Goal: Navigation & Orientation: Find specific page/section

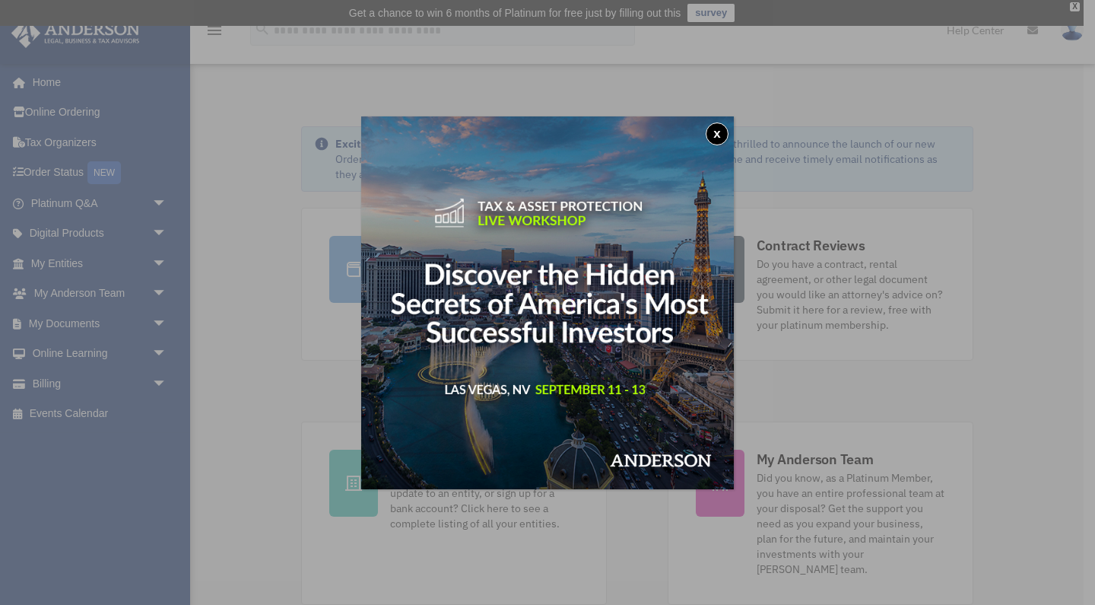
click at [716, 132] on button "x" at bounding box center [717, 133] width 23 height 23
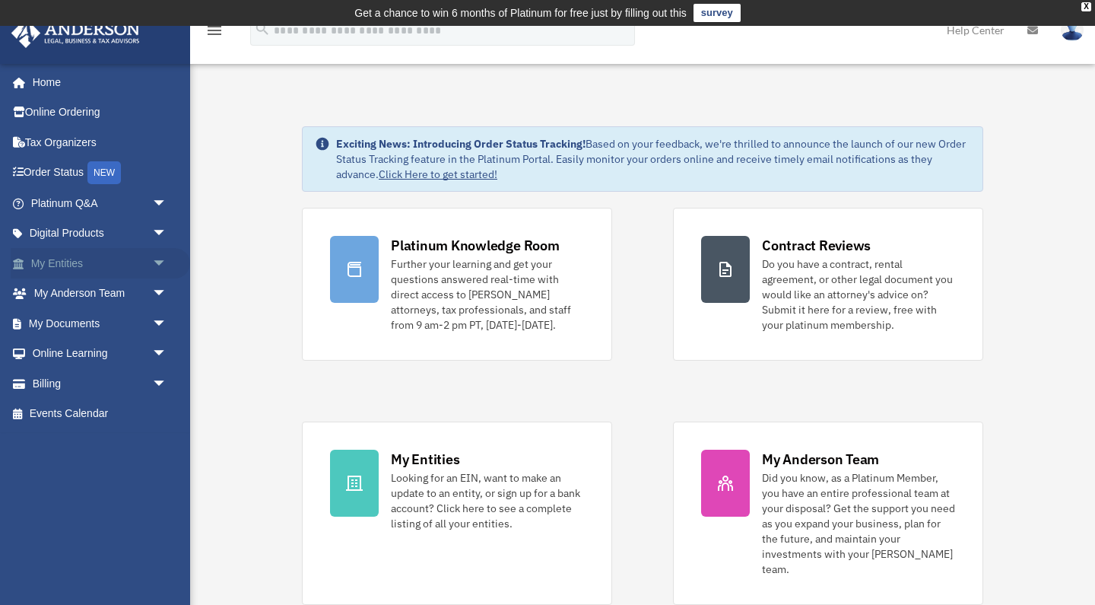
click at [52, 262] on link "My Entities arrow_drop_down" at bounding box center [100, 263] width 179 height 30
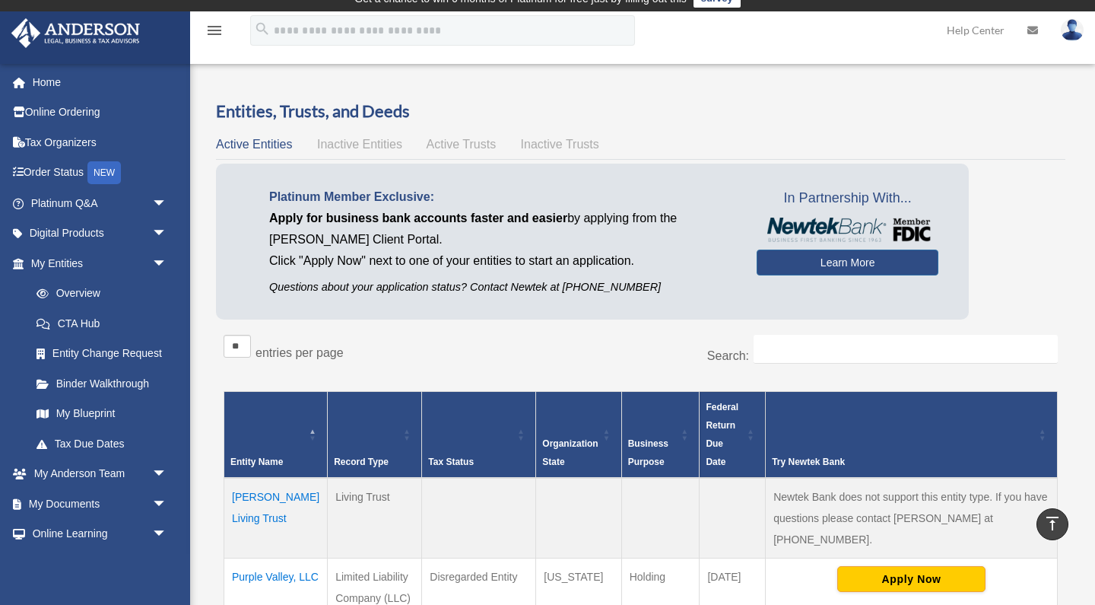
scroll to position [14, 0]
click at [810, 347] on input "Search:" at bounding box center [906, 349] width 304 height 29
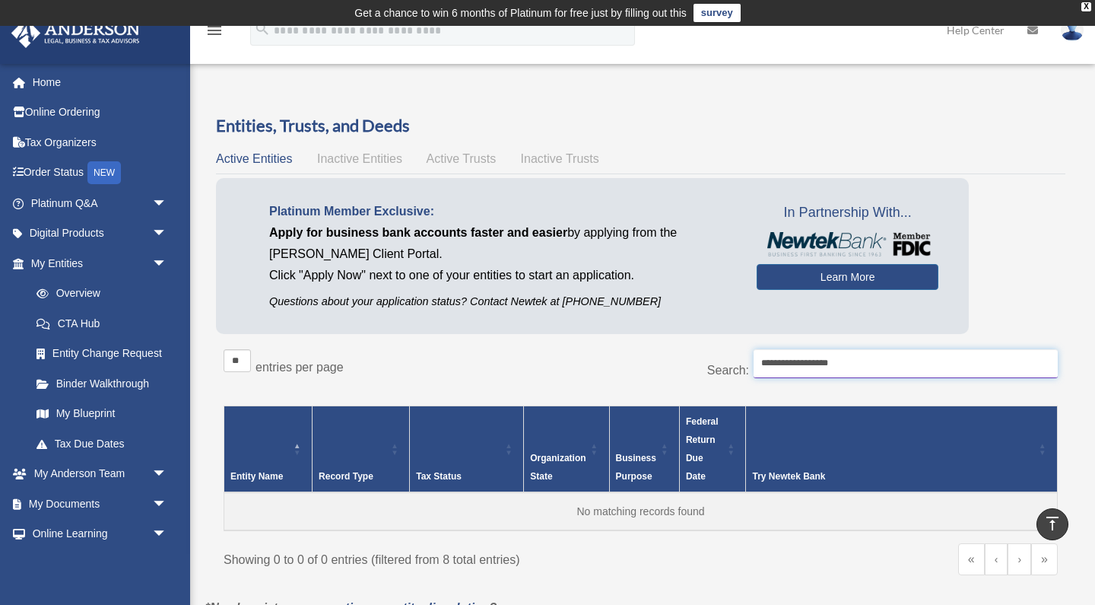
scroll to position [0, 0]
type input "*"
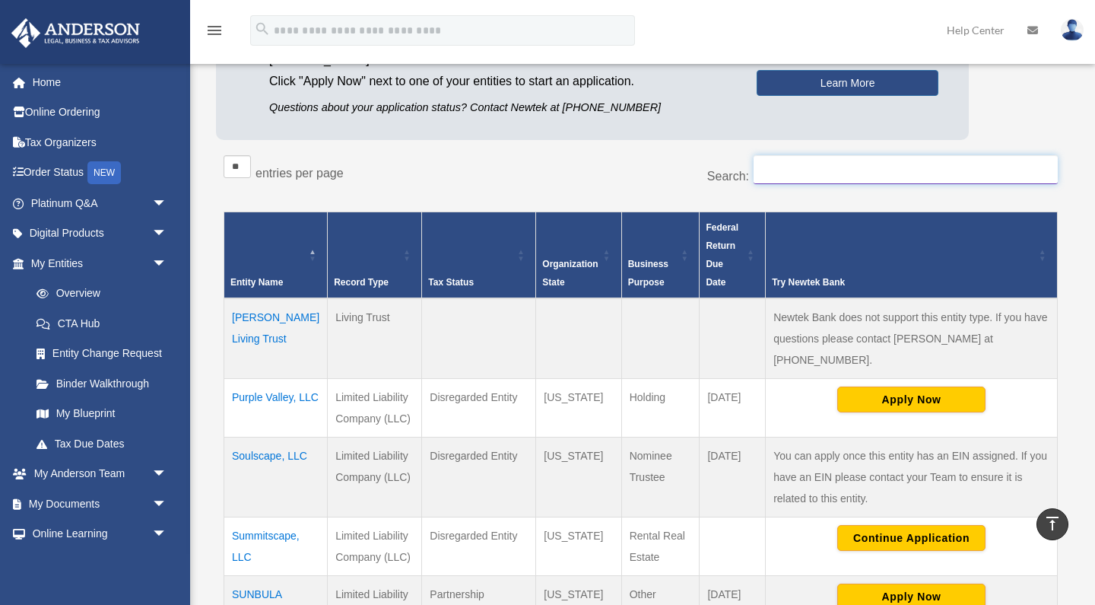
scroll to position [189, 0]
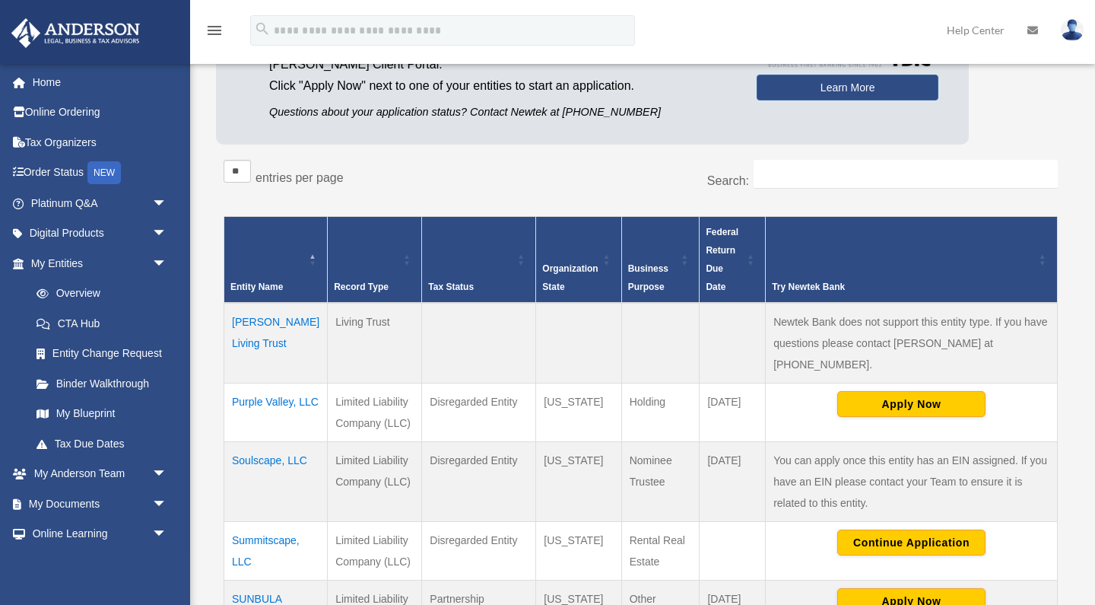
click at [254, 339] on td "Abdallah - Merhi Living Trust" at bounding box center [275, 343] width 103 height 81
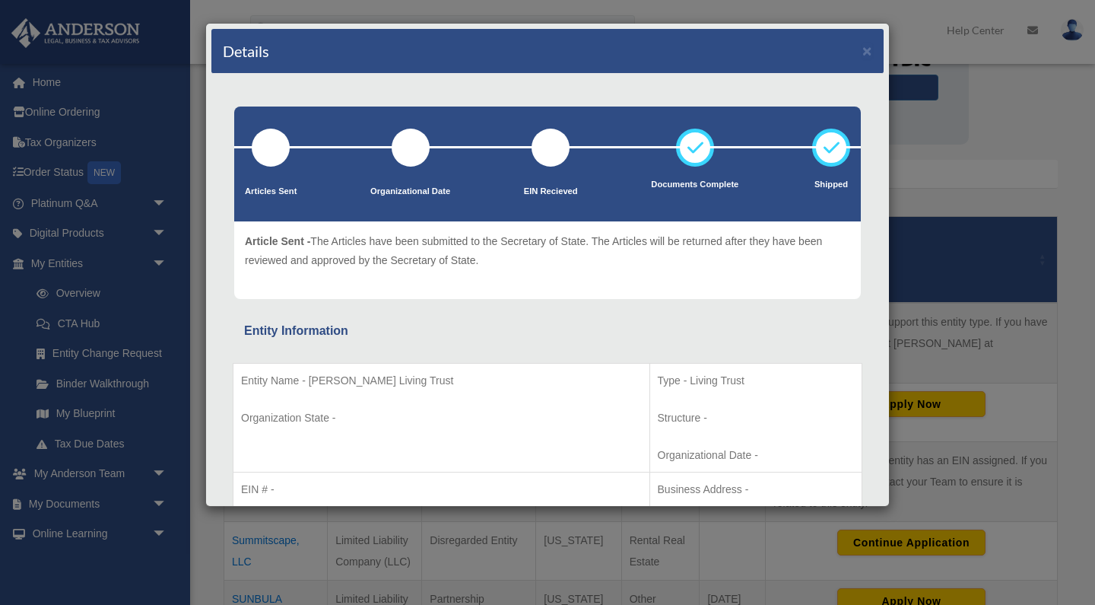
scroll to position [0, 0]
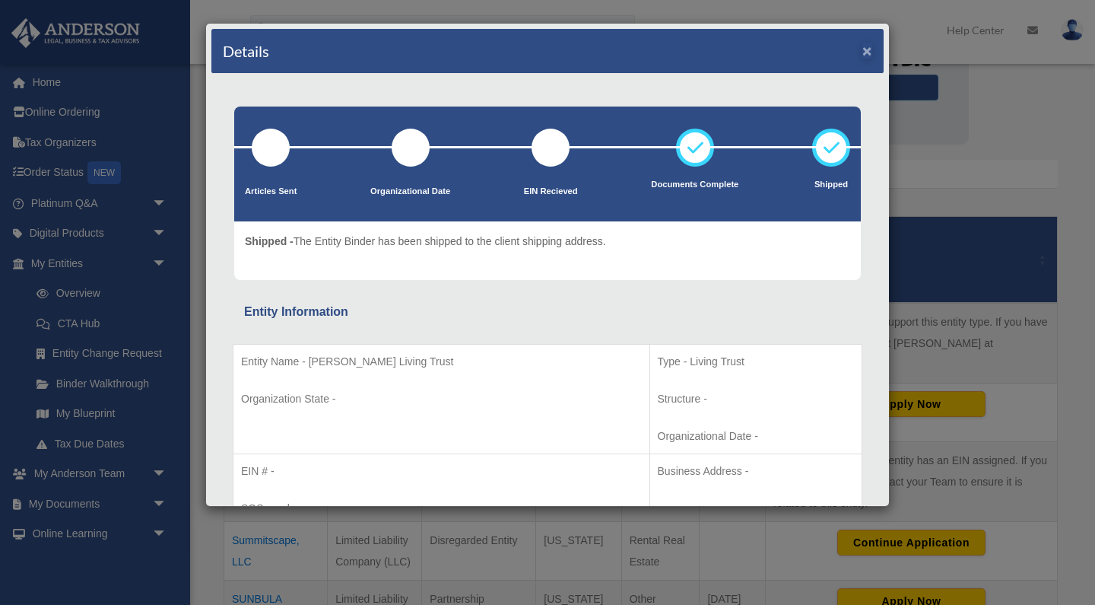
click at [867, 49] on button "×" at bounding box center [867, 51] width 10 height 16
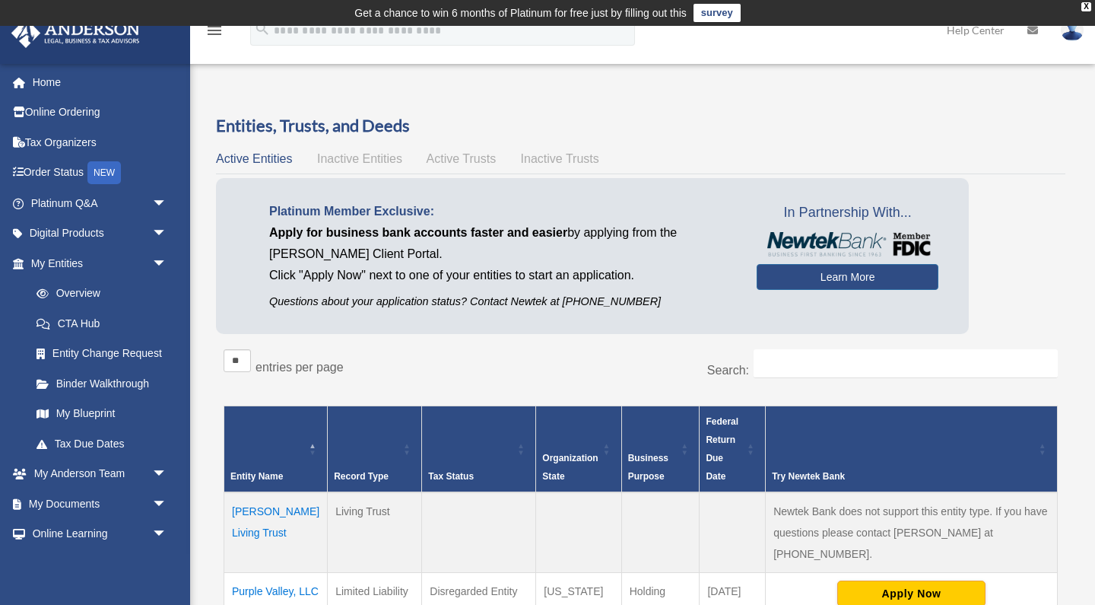
click at [455, 160] on span "Active Trusts" at bounding box center [462, 158] width 70 height 13
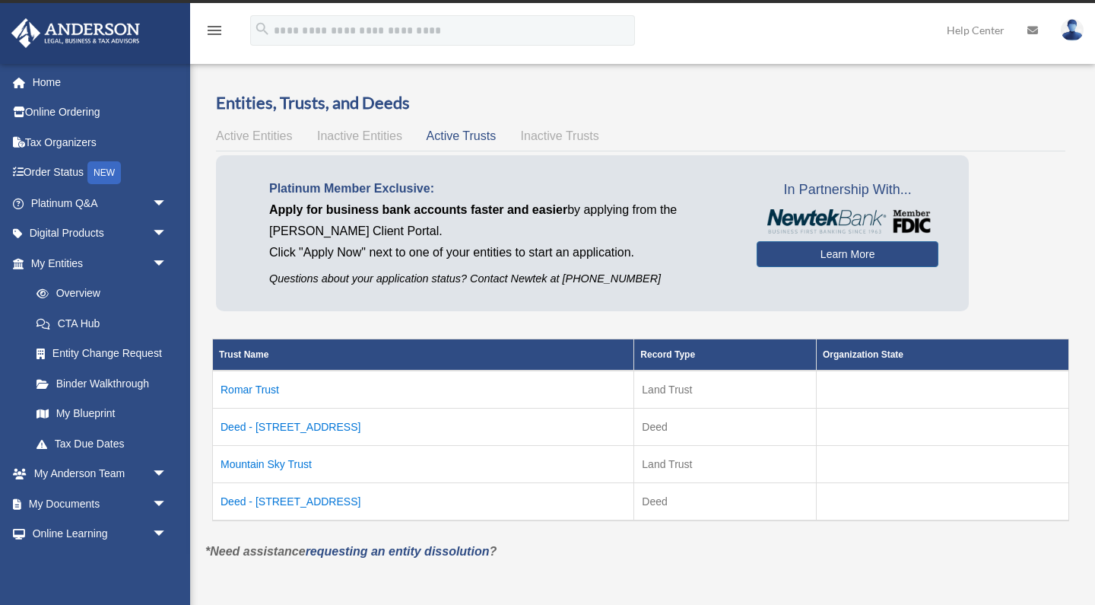
scroll to position [24, 0]
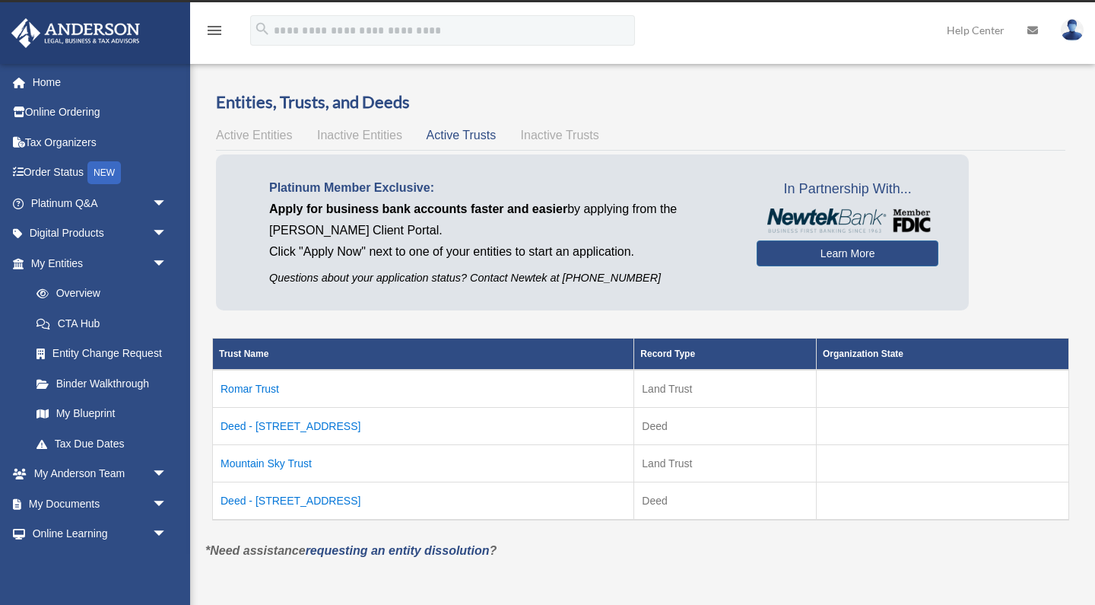
click at [294, 461] on td "Mountain Sky Trust" at bounding box center [423, 463] width 421 height 37
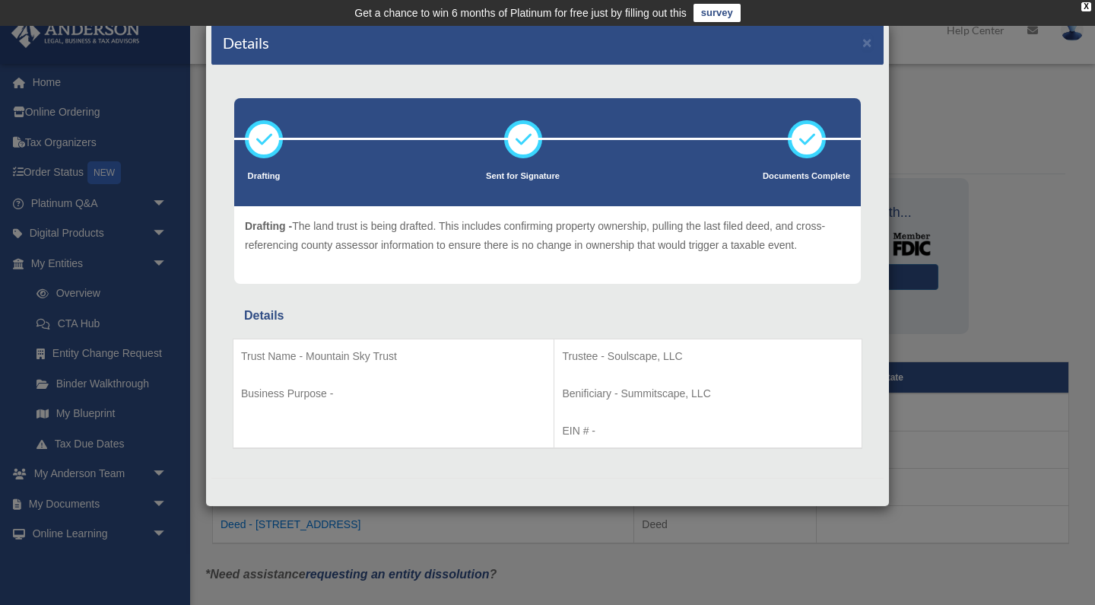
scroll to position [8, 0]
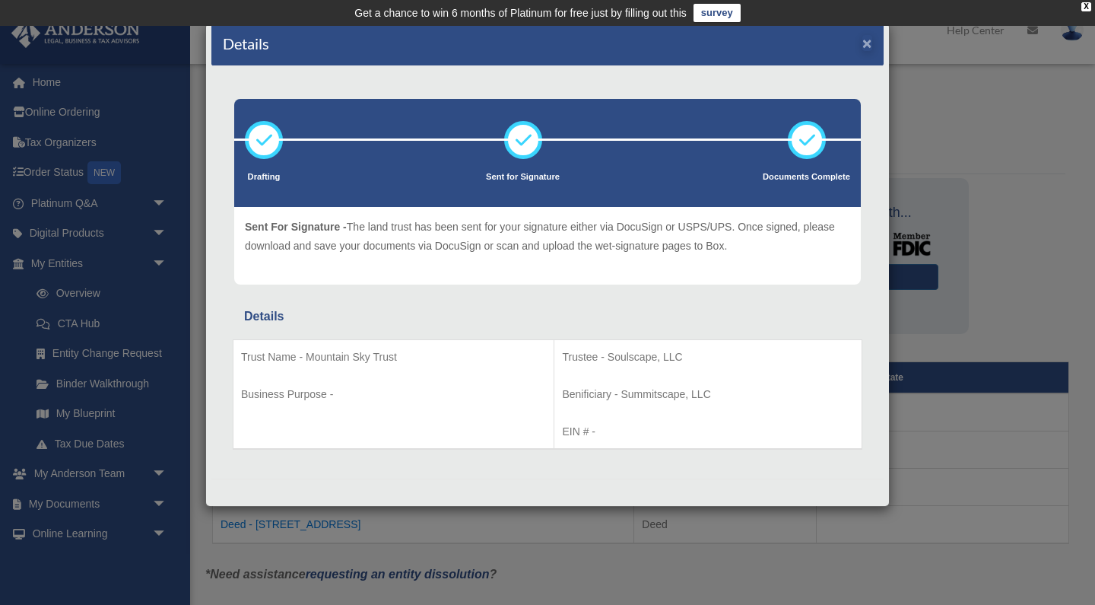
click at [864, 41] on button "×" at bounding box center [867, 43] width 10 height 16
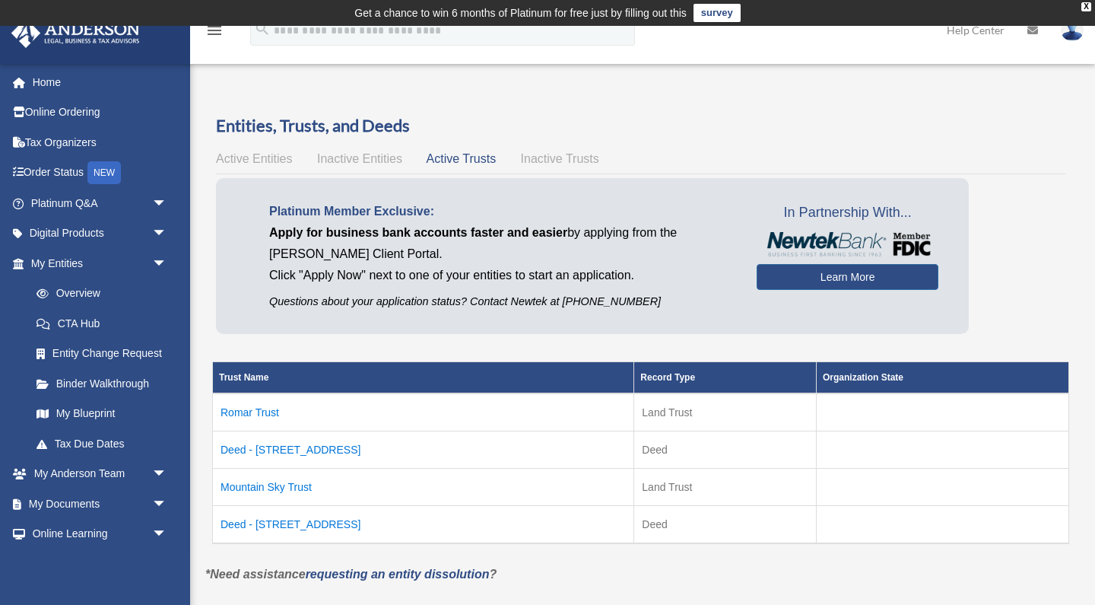
click at [303, 528] on td "Deed - 753 Mountain Sky Drive" at bounding box center [423, 525] width 421 height 38
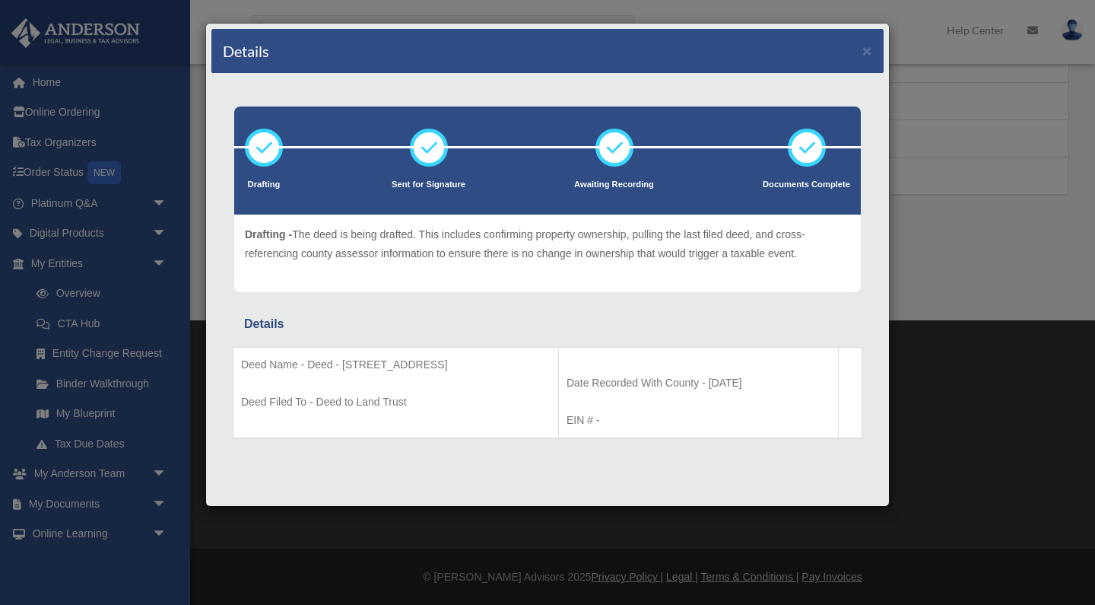
scroll to position [348, 0]
click at [869, 51] on button "×" at bounding box center [867, 51] width 10 height 16
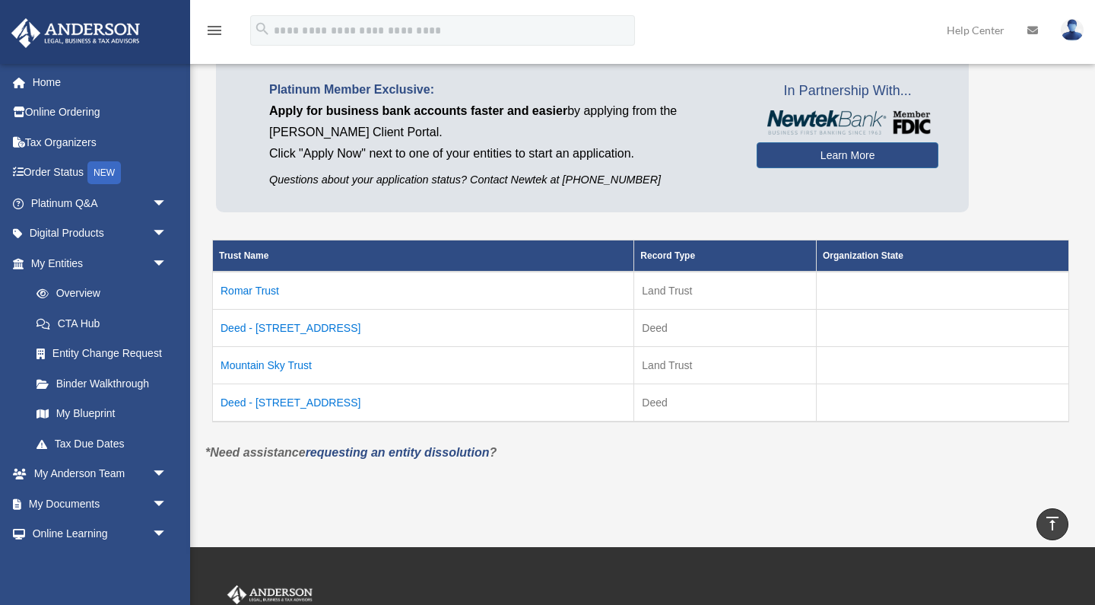
scroll to position [119, 0]
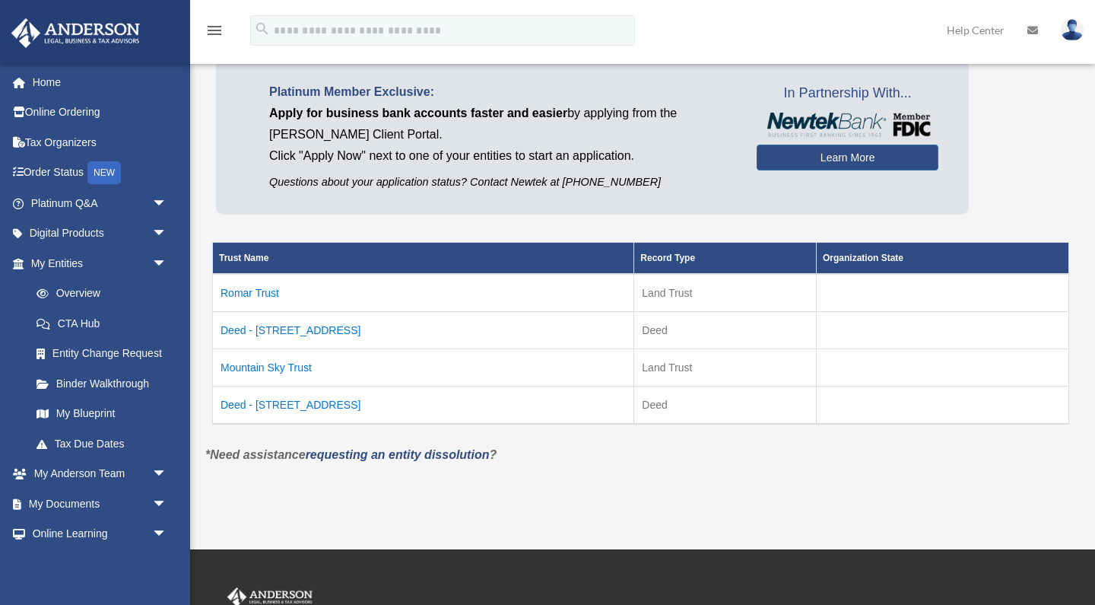
click at [294, 329] on td "Deed - 17725 Romar Street" at bounding box center [423, 330] width 421 height 37
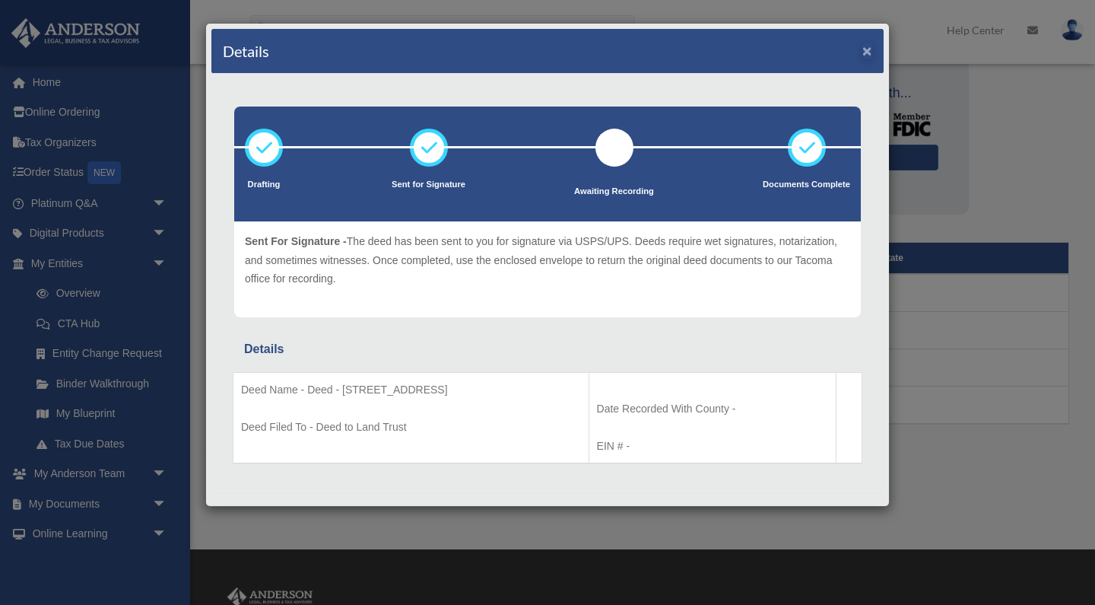
click at [868, 51] on button "×" at bounding box center [867, 51] width 10 height 16
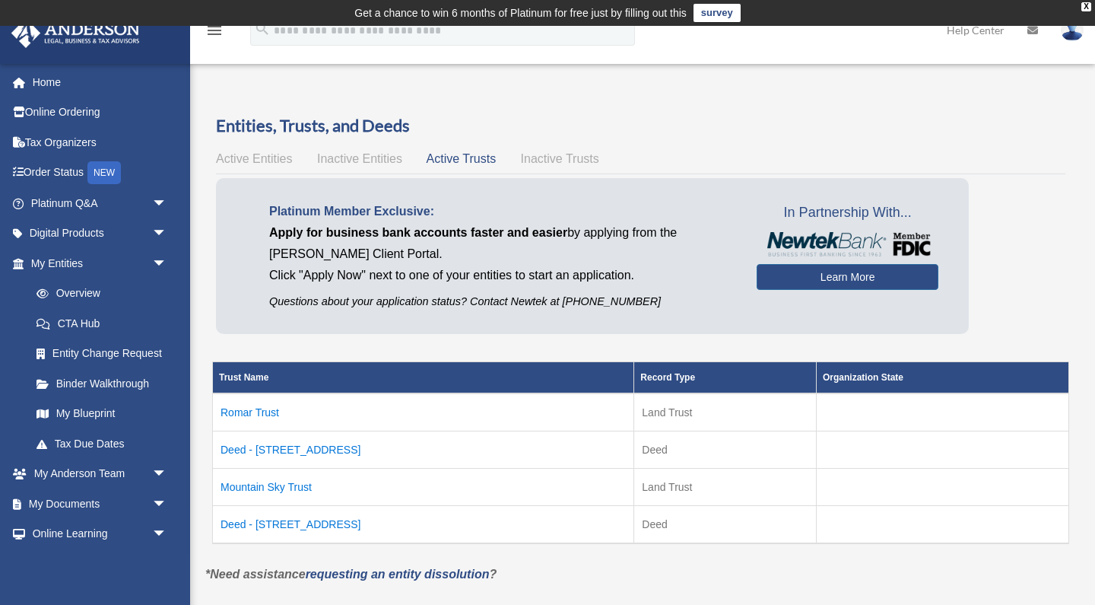
scroll to position [0, 0]
click at [540, 157] on span "Inactive Trusts" at bounding box center [560, 158] width 78 height 13
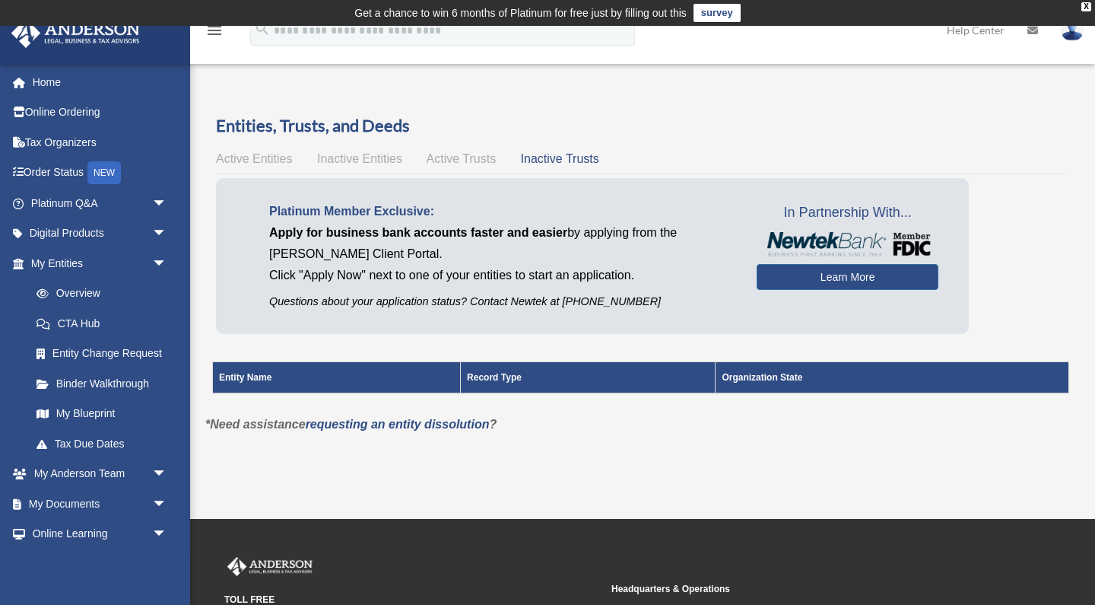
click at [471, 159] on span "Active Trusts" at bounding box center [462, 158] width 70 height 13
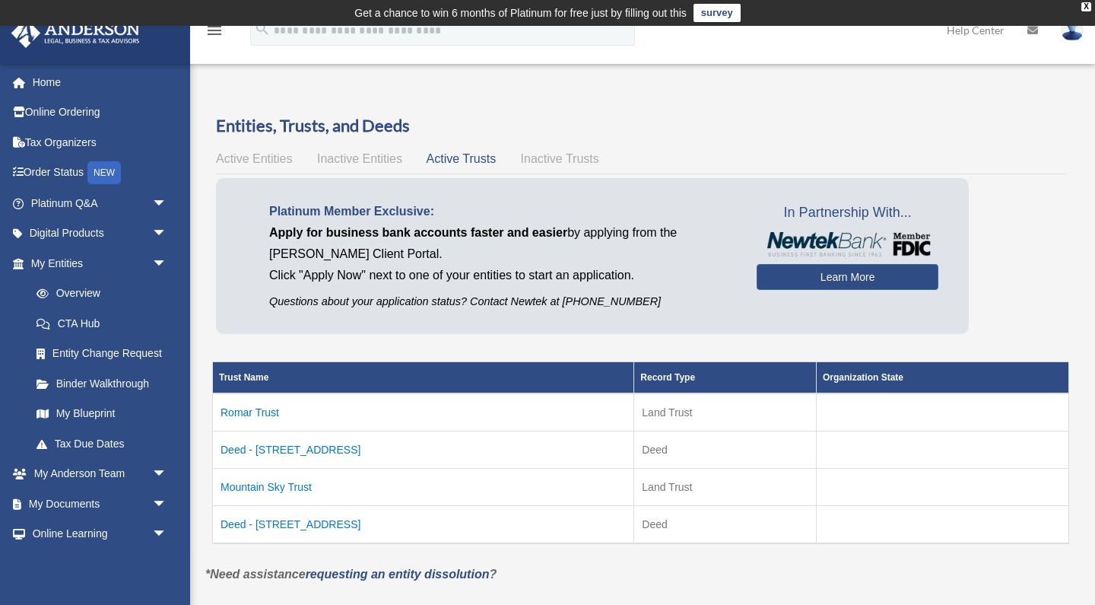
click at [268, 155] on span "Active Entities" at bounding box center [254, 158] width 76 height 13
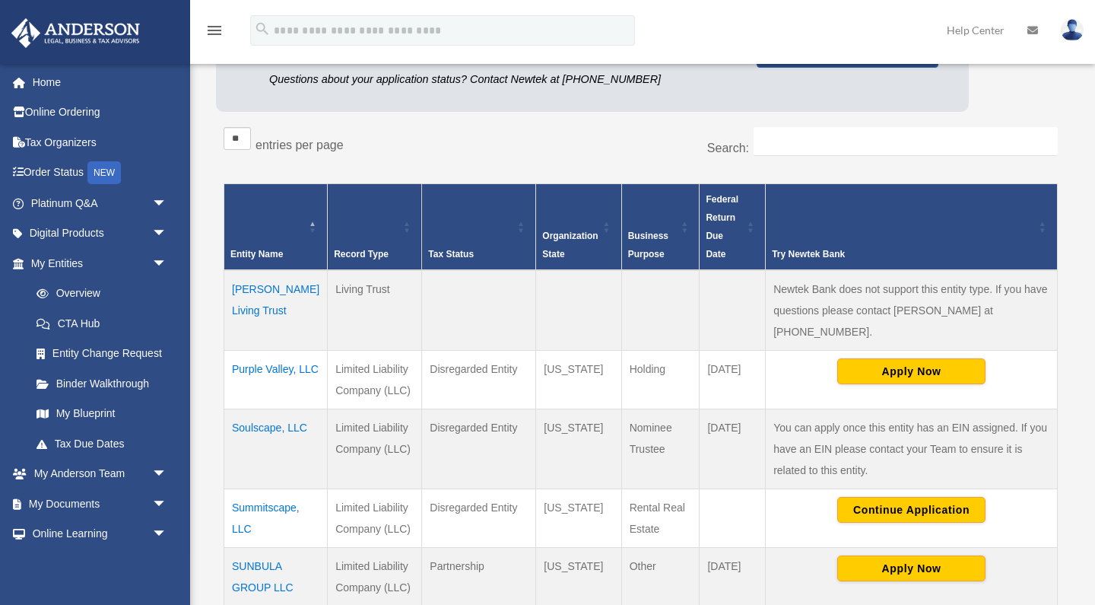
scroll to position [224, 0]
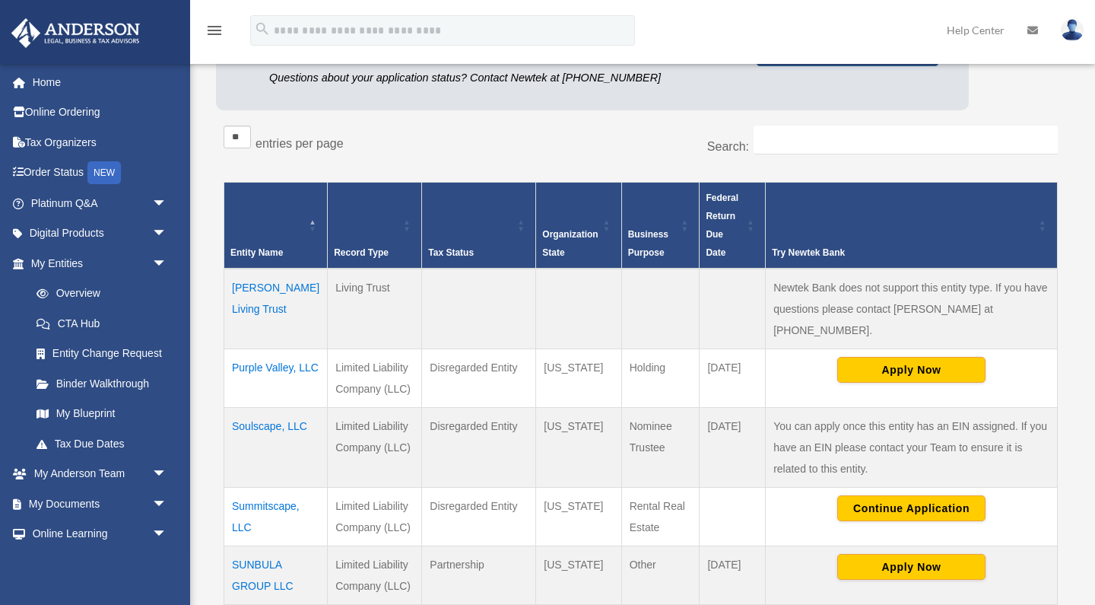
click at [255, 420] on td "Soulscape, LLC" at bounding box center [275, 447] width 103 height 80
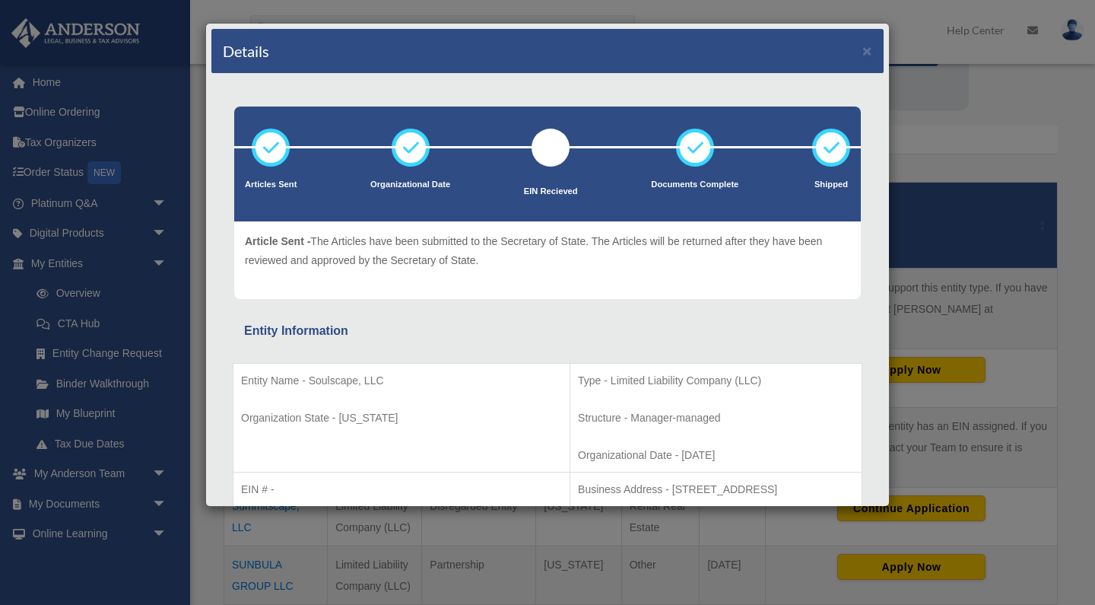
scroll to position [0, 0]
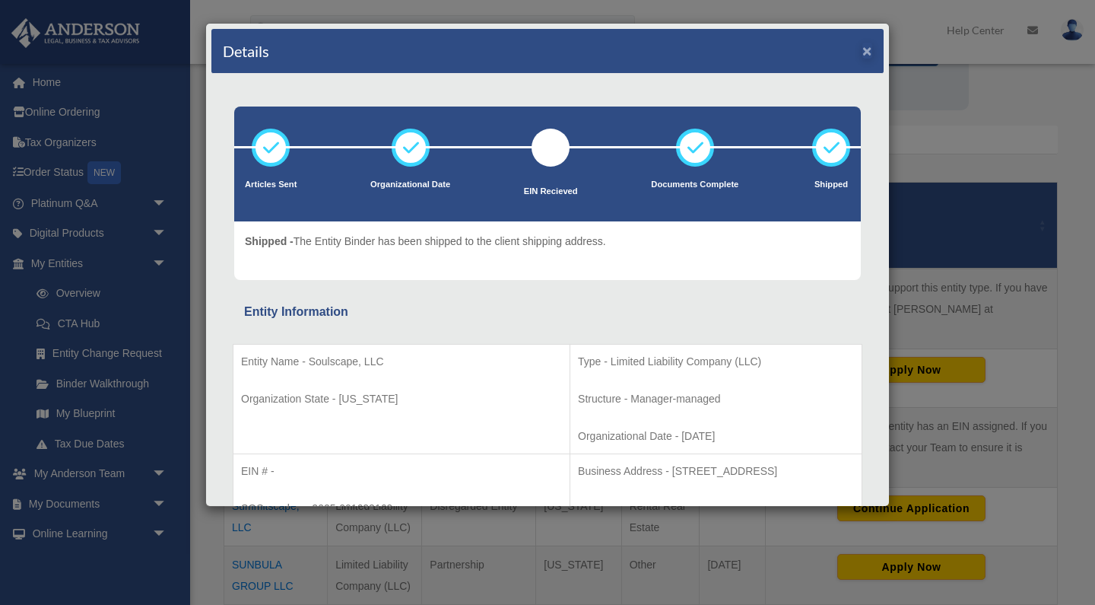
click at [868, 54] on button "×" at bounding box center [867, 51] width 10 height 16
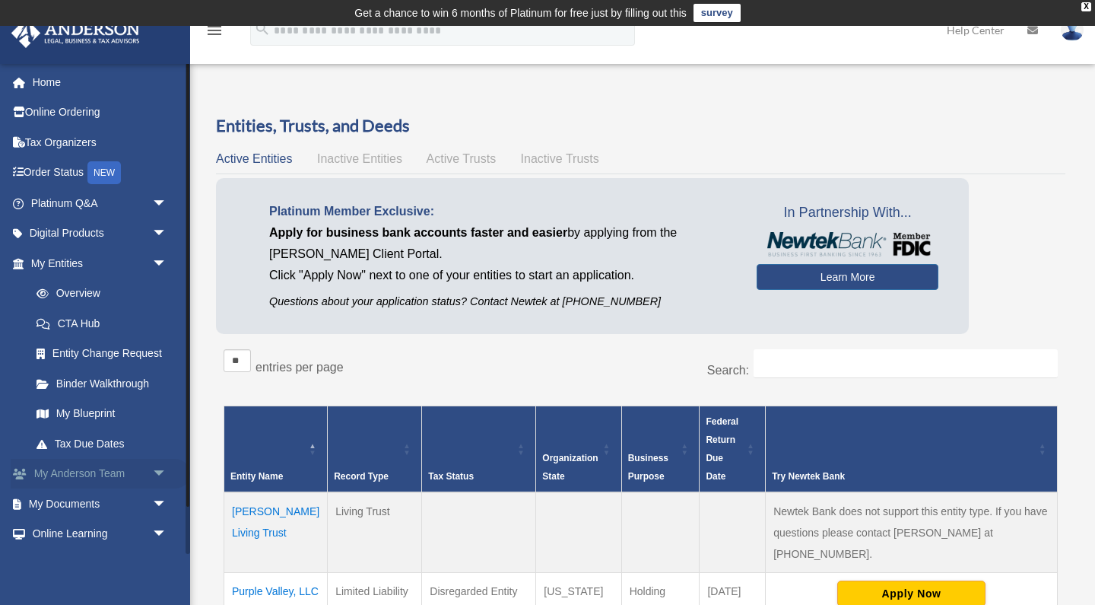
click at [72, 467] on link "My Anderson Team arrow_drop_down" at bounding box center [100, 474] width 179 height 30
